Goal: Task Accomplishment & Management: Manage account settings

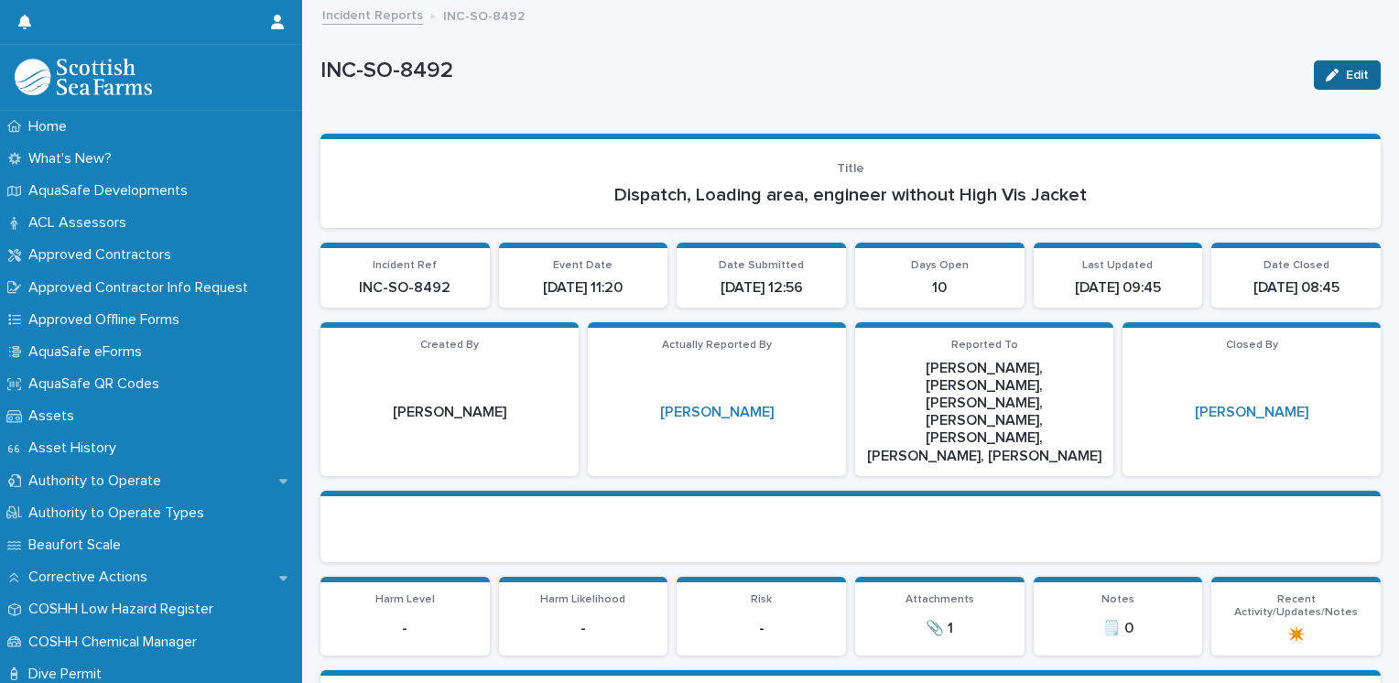
click at [1326, 78] on icon "button" at bounding box center [1332, 75] width 13 height 13
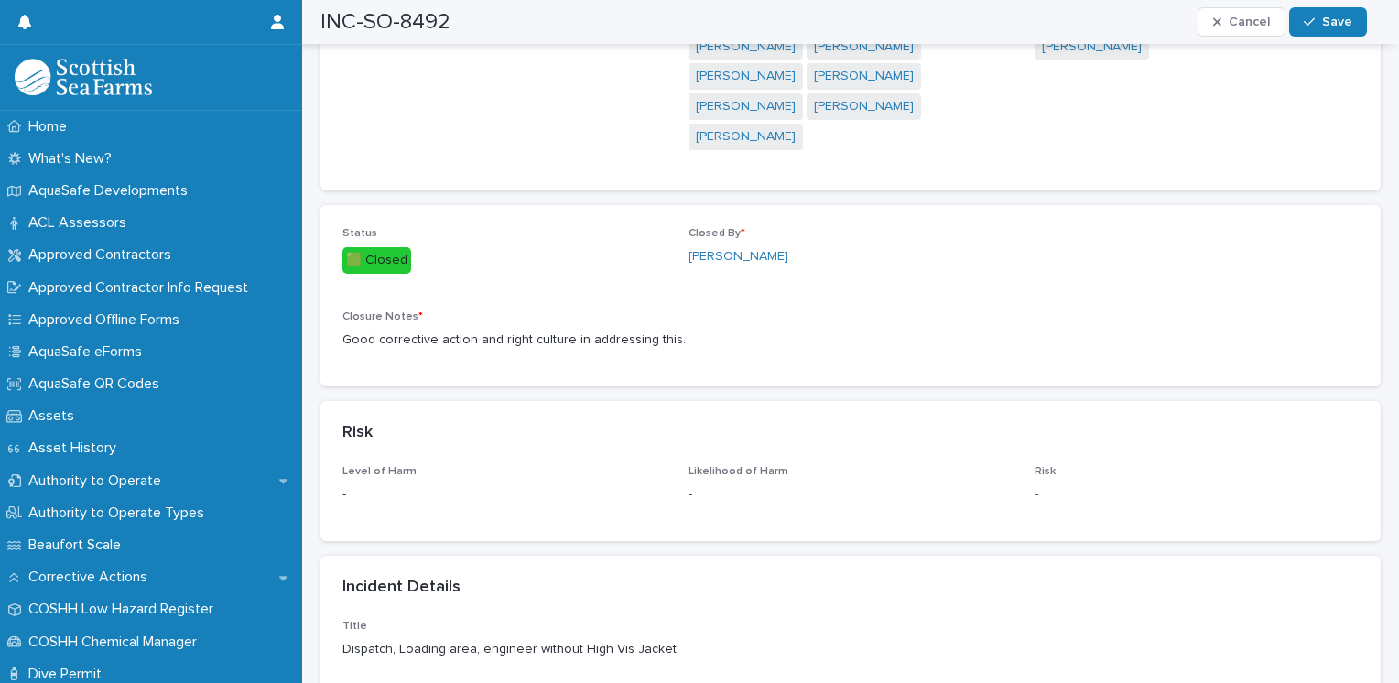
scroll to position [0, 5]
